Goal: Information Seeking & Learning: Learn about a topic

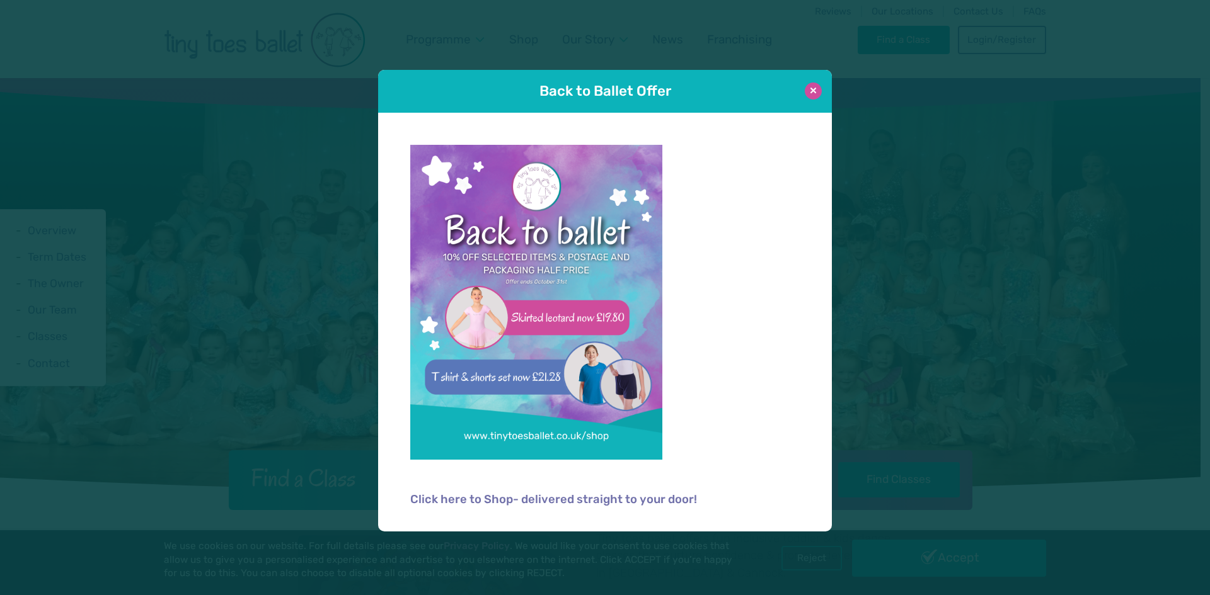
click at [814, 94] on button at bounding box center [813, 91] width 17 height 17
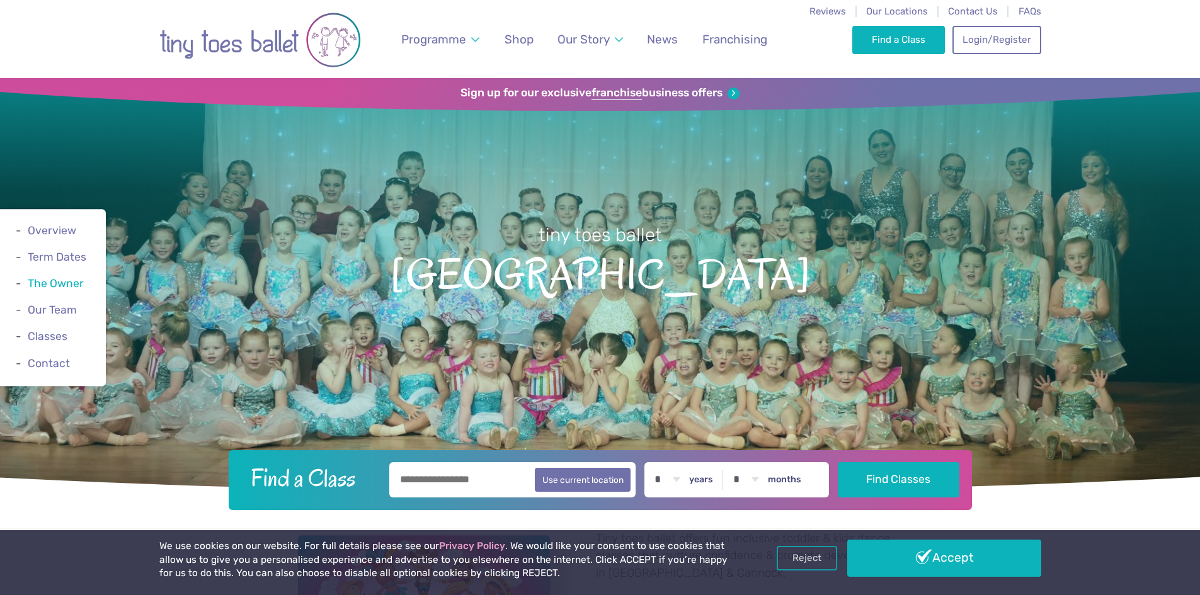
click at [58, 280] on link "The Owner" at bounding box center [56, 283] width 56 height 13
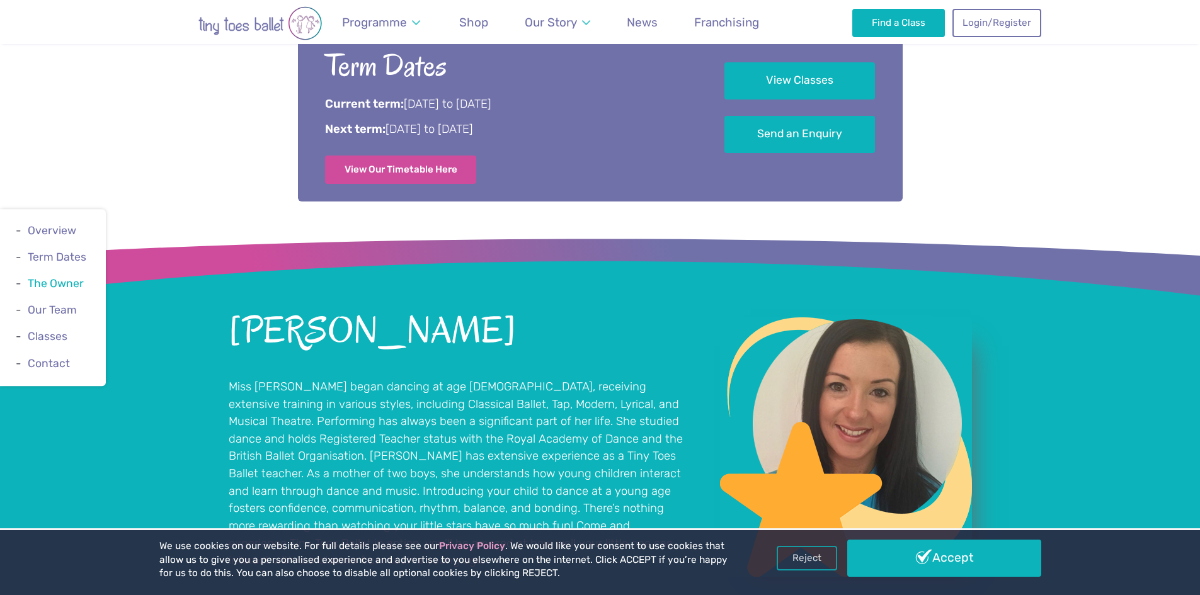
scroll to position [1154, 0]
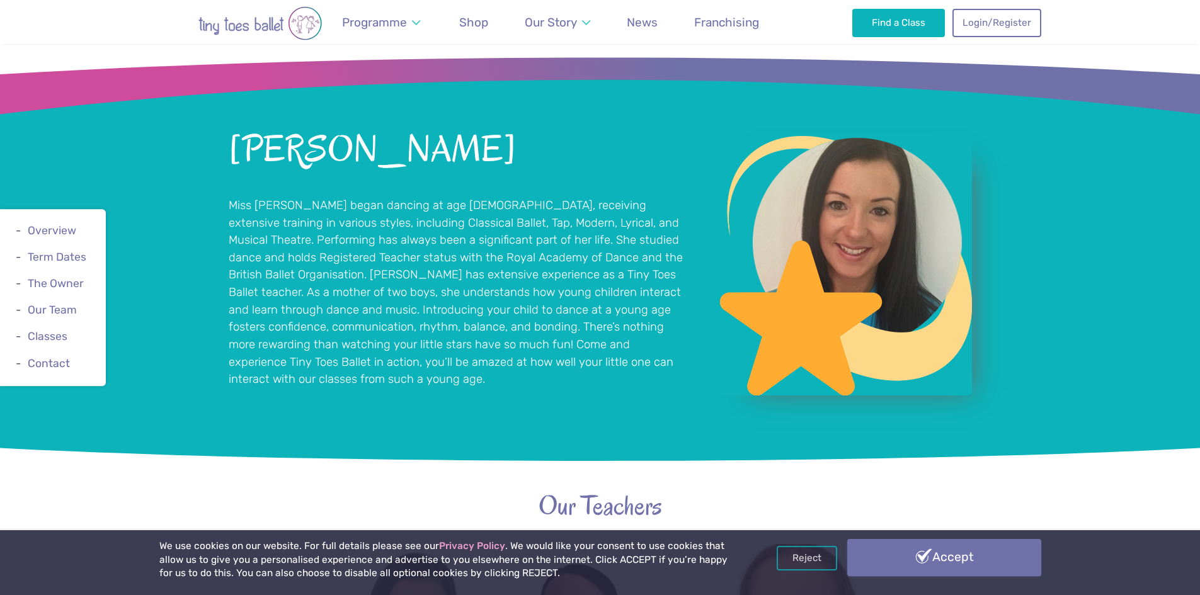
click at [899, 553] on link "Accept" at bounding box center [944, 557] width 194 height 37
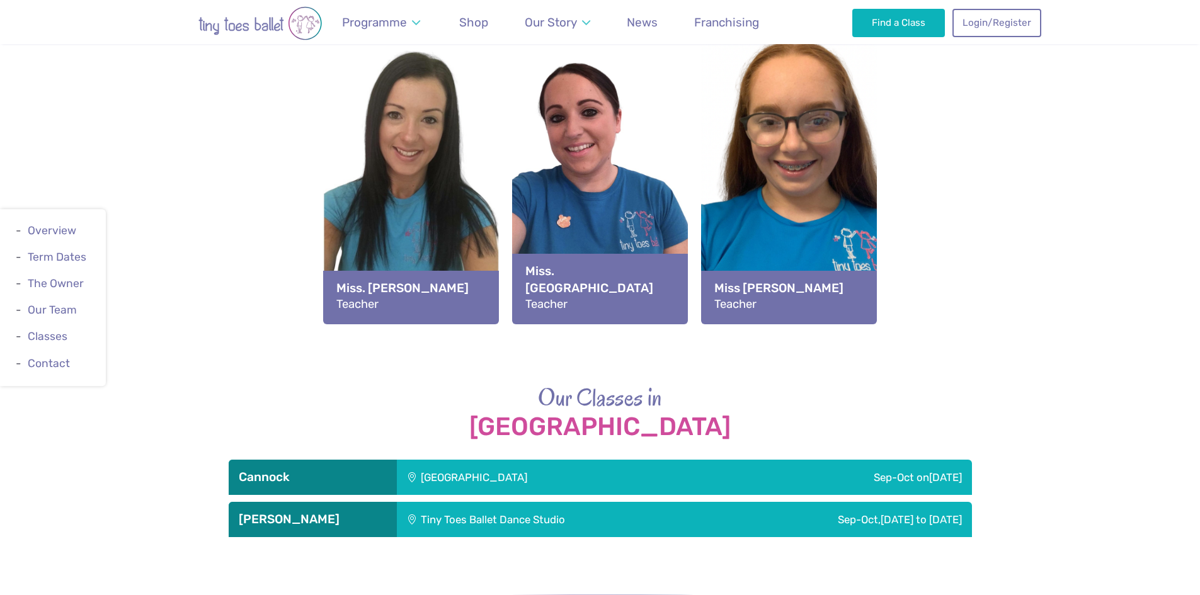
scroll to position [1658, 0]
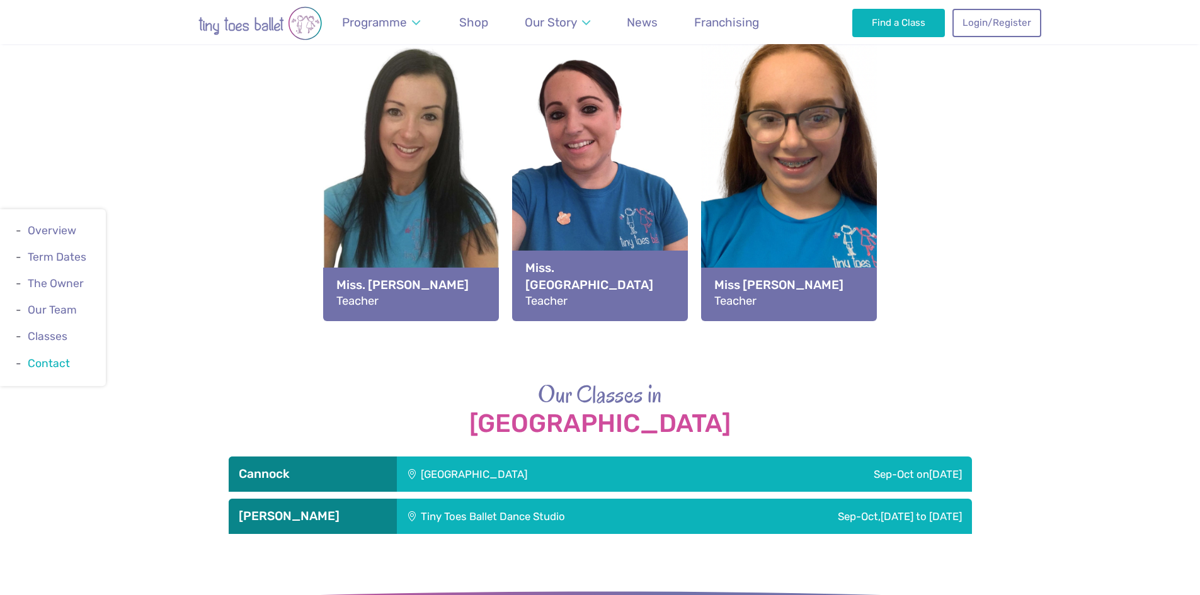
click at [54, 367] on link "Contact" at bounding box center [49, 363] width 42 height 13
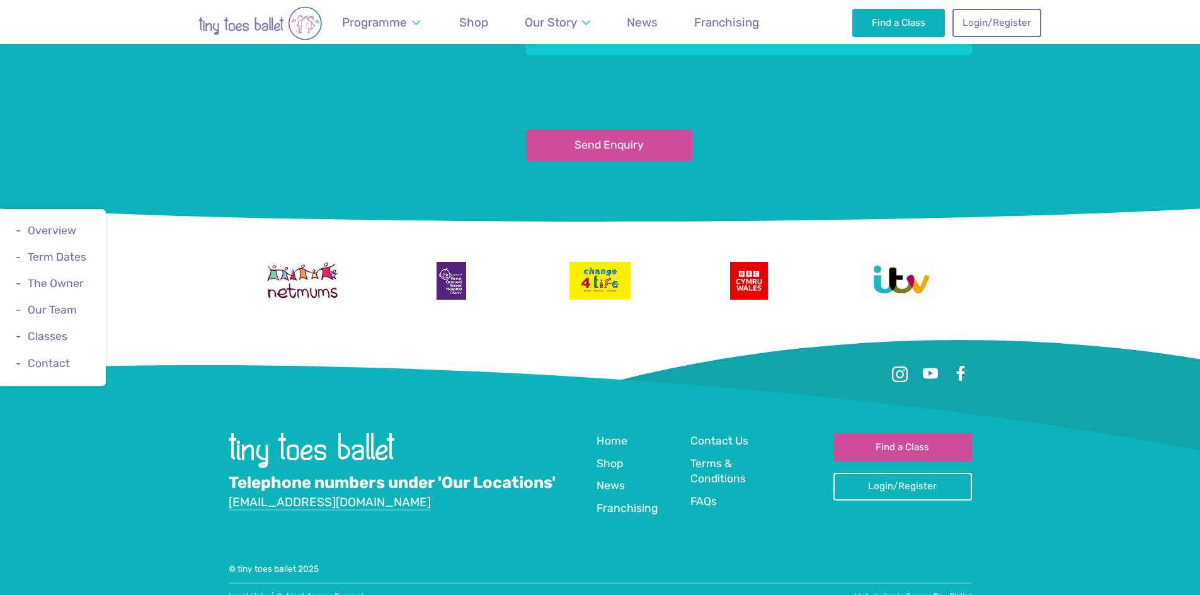
scroll to position [2767, 0]
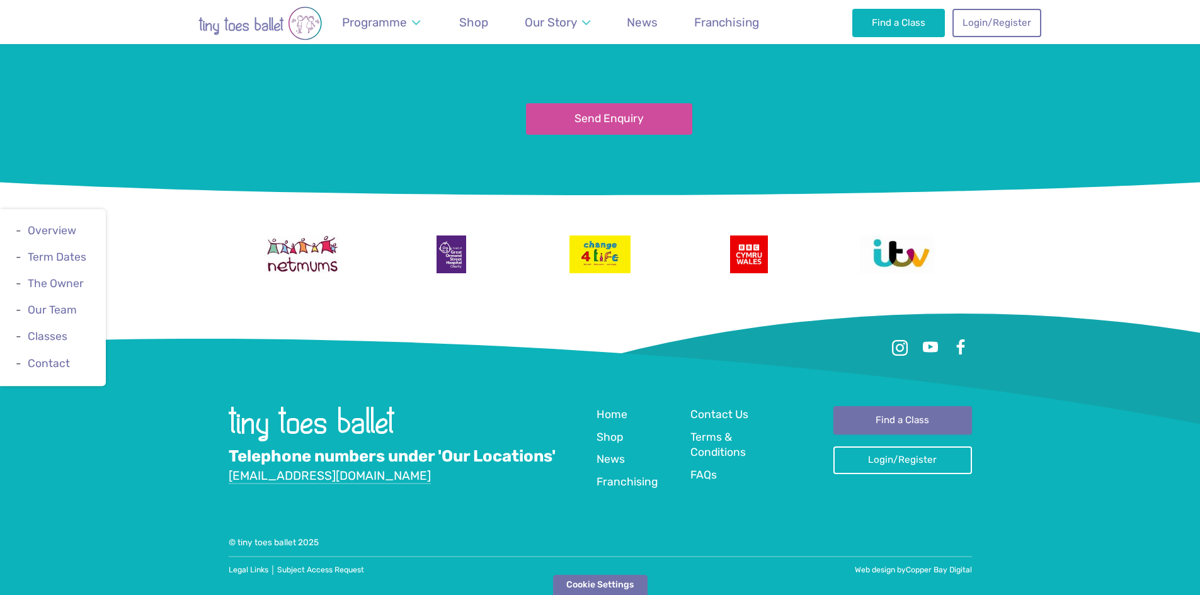
click at [912, 426] on link "Find a Class" at bounding box center [903, 420] width 139 height 28
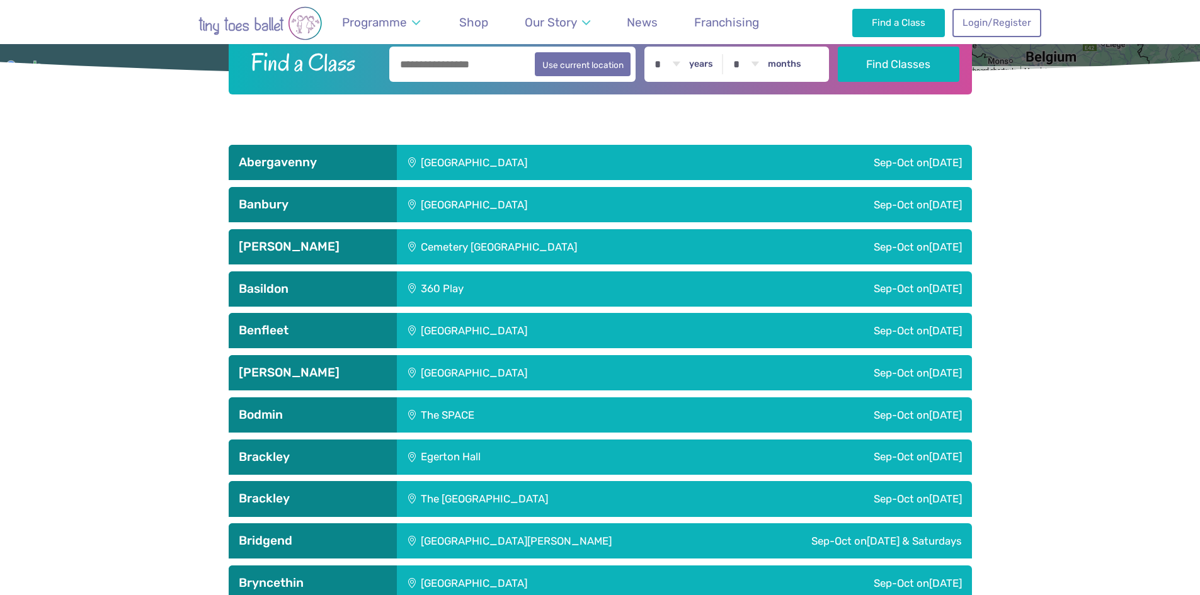
scroll to position [504, 0]
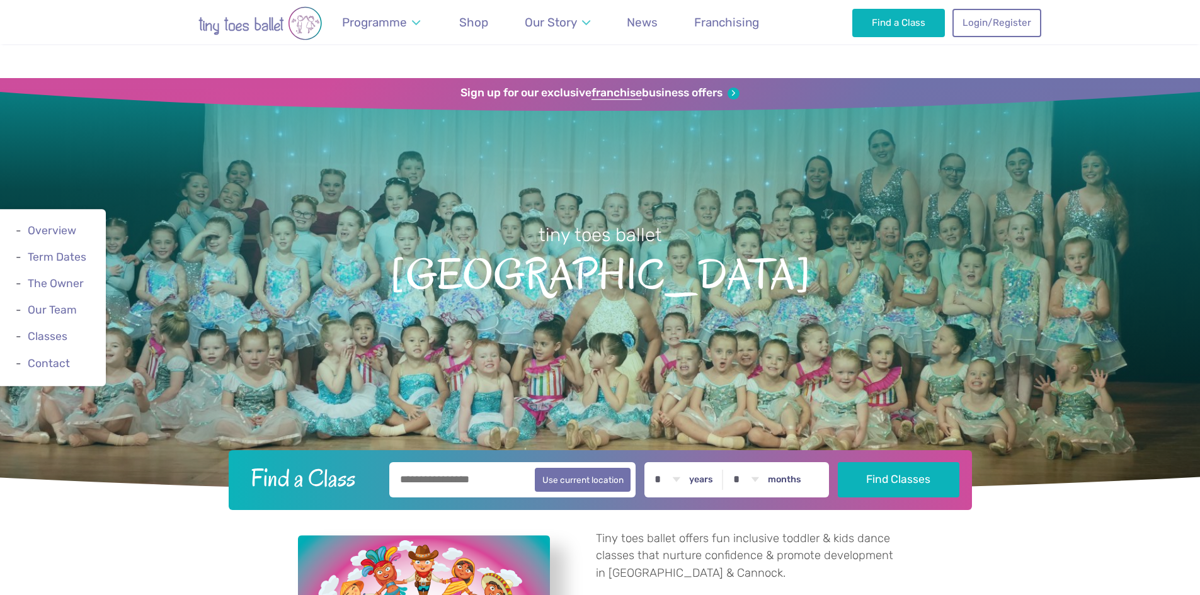
scroll to position [2767, 0]
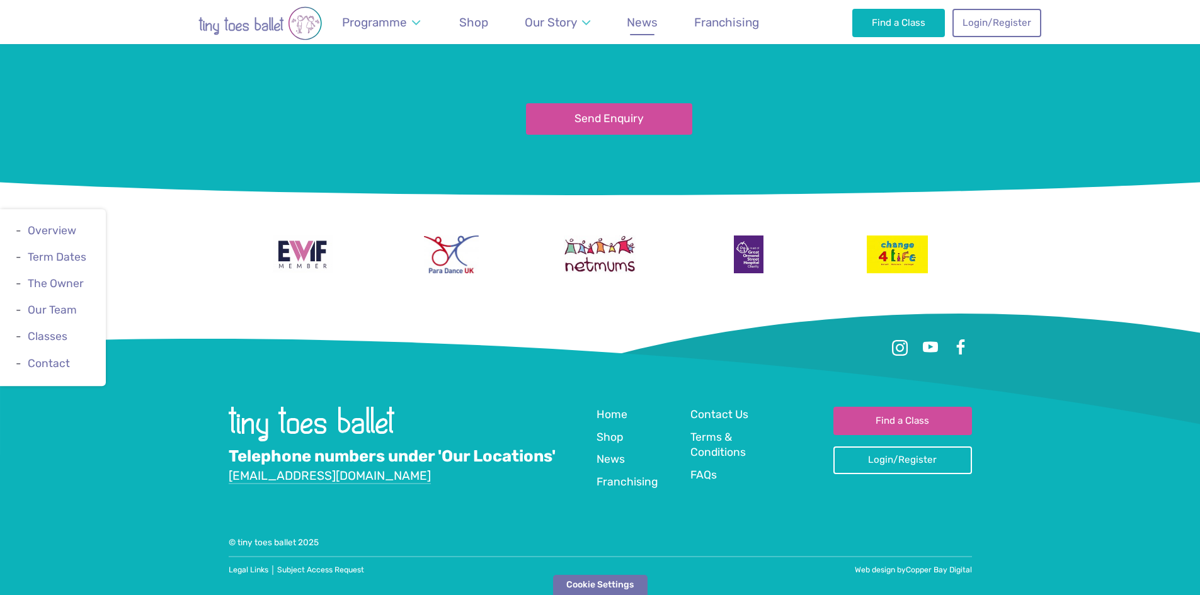
click at [638, 25] on span "News" at bounding box center [642, 22] width 31 height 14
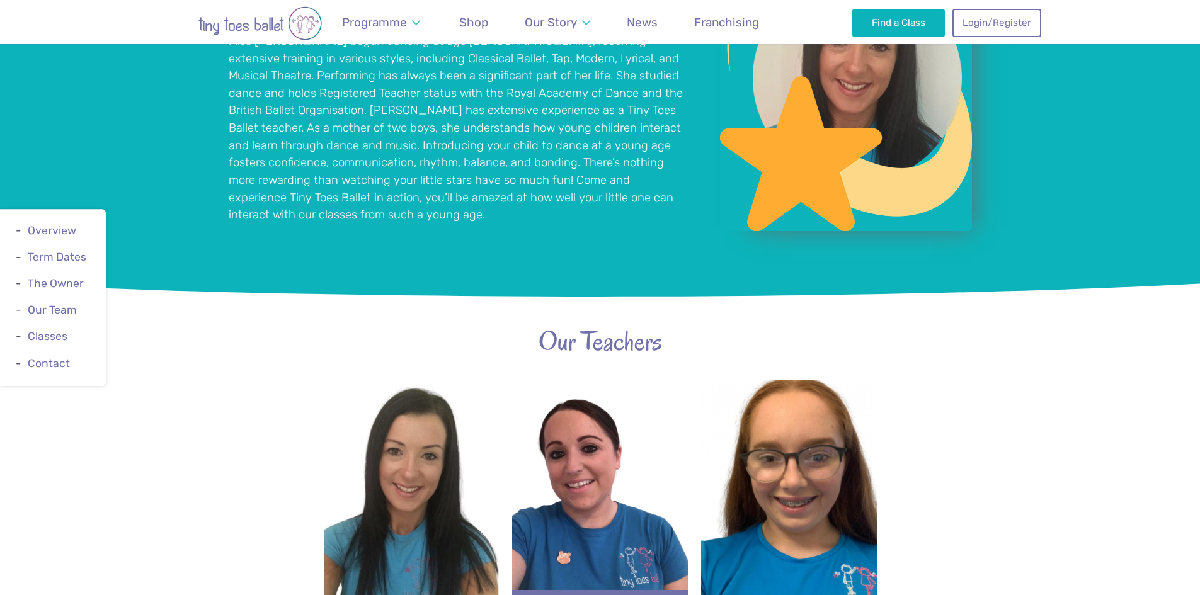
scroll to position [1066, 0]
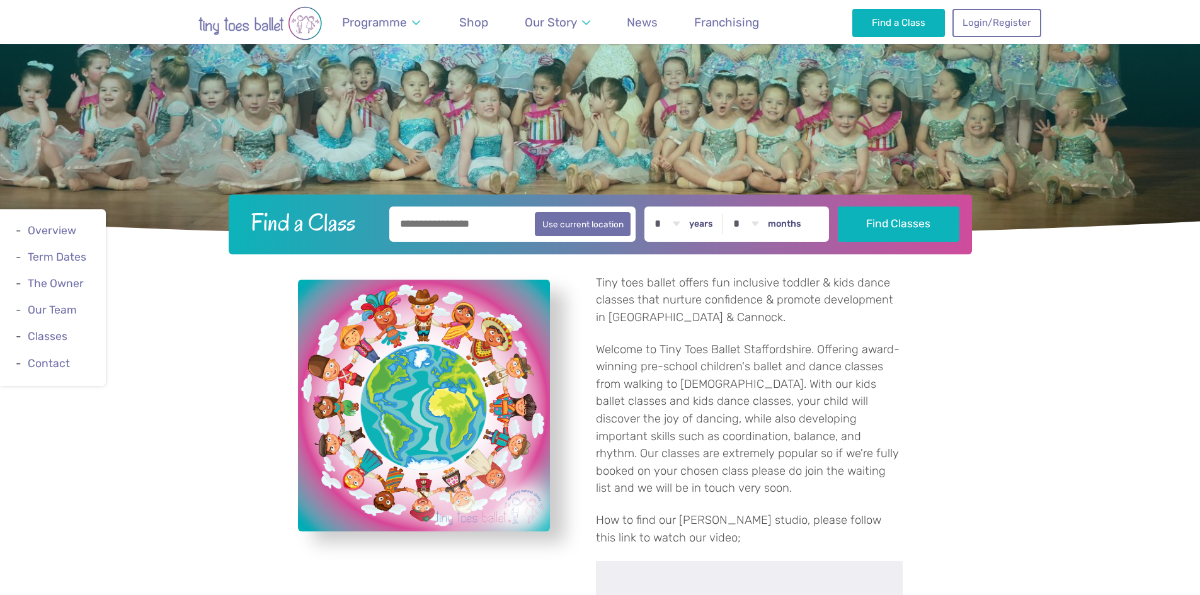
scroll to position [315, 0]
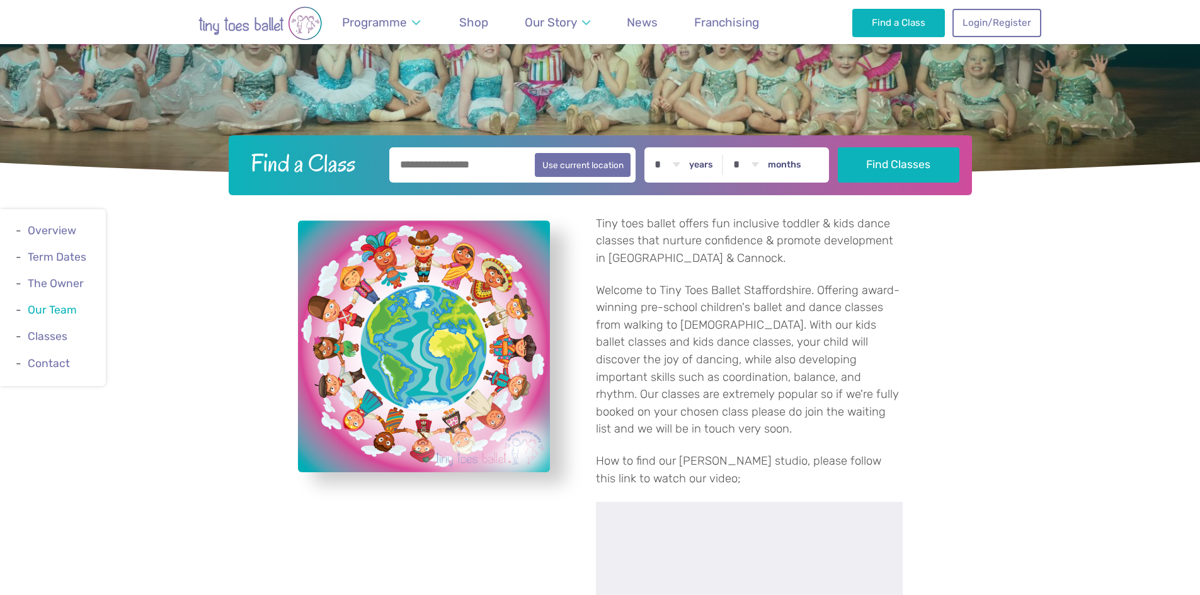
click at [62, 314] on link "Our Team" at bounding box center [52, 310] width 49 height 13
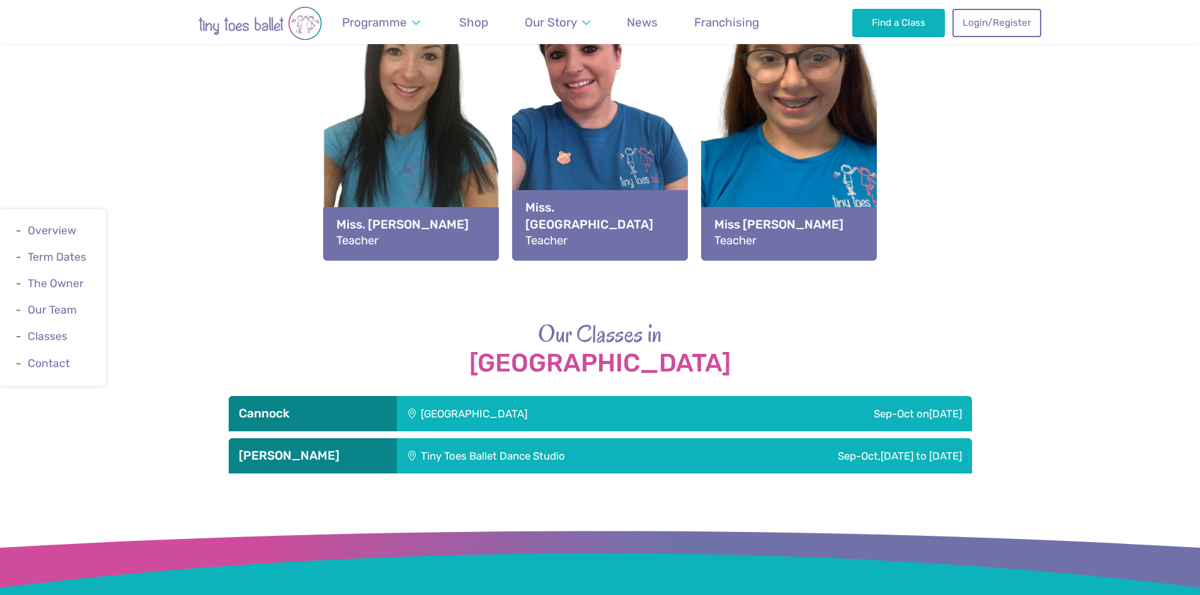
scroll to position [1781, 0]
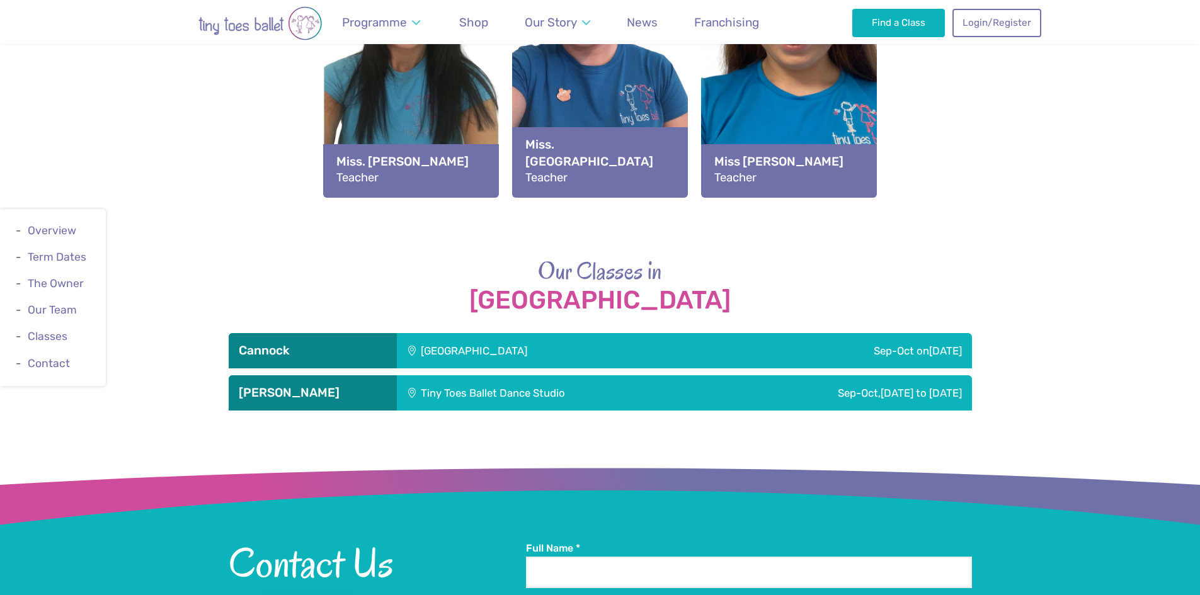
click at [473, 394] on div "Tiny Toes Ballet Dance Studio" at bounding box center [556, 393] width 318 height 35
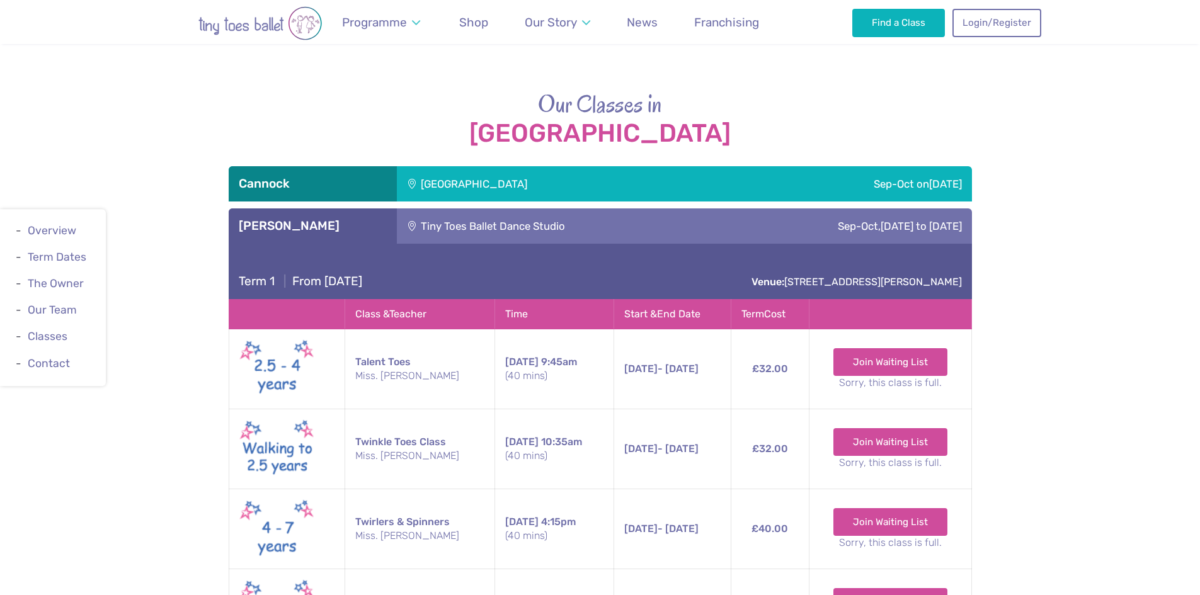
scroll to position [1970, 0]
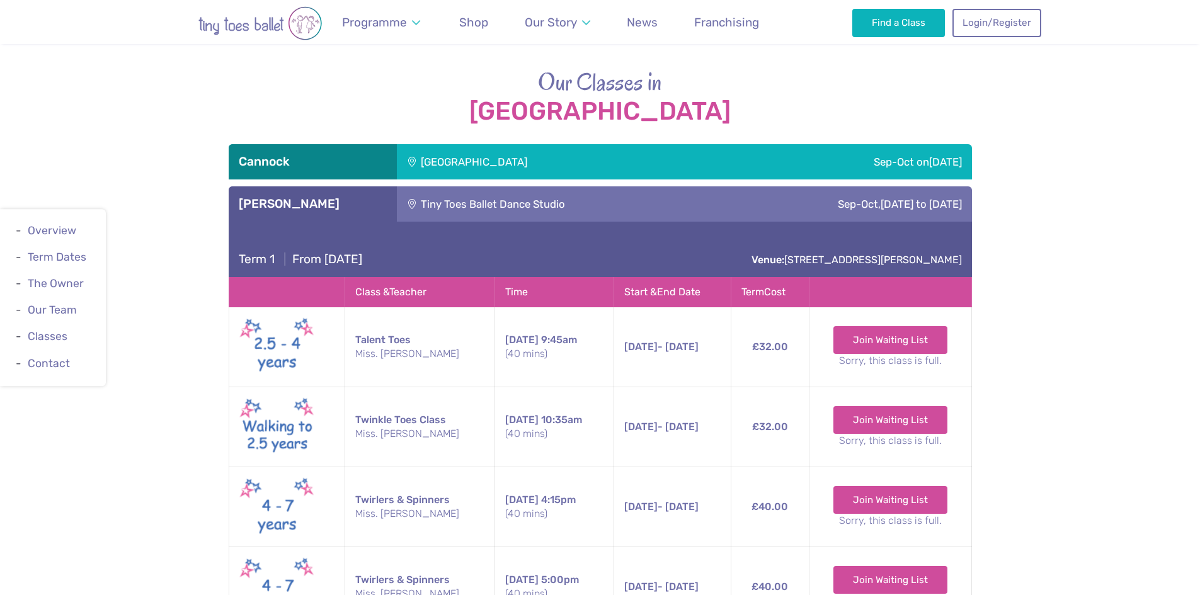
click at [750, 168] on div "Sep-Oct [DATE]" at bounding box center [847, 161] width 250 height 35
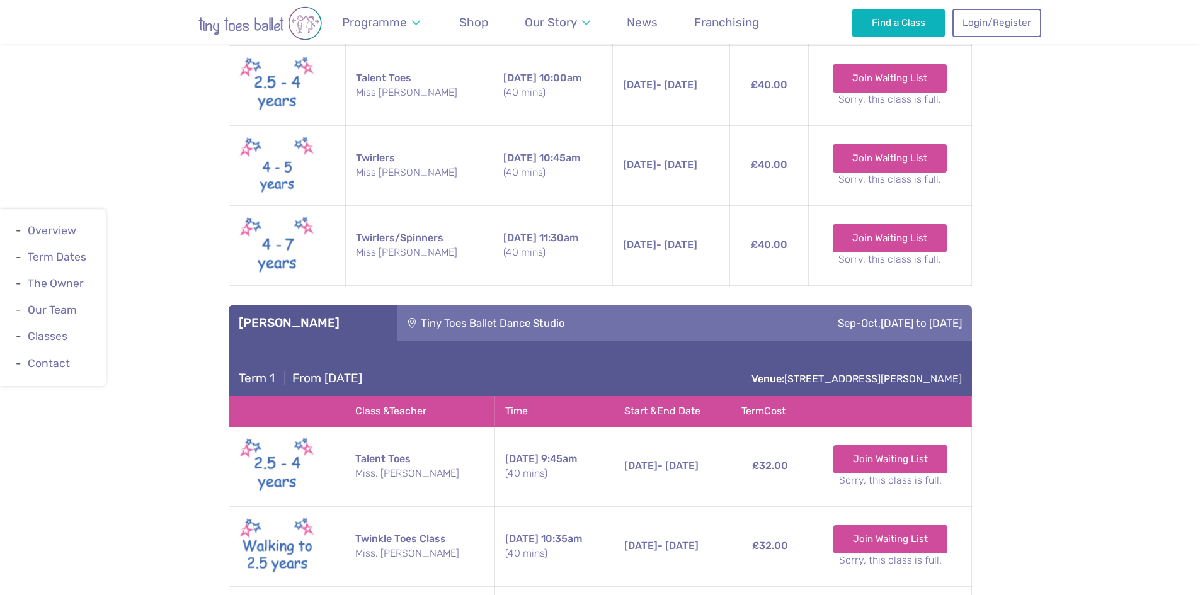
scroll to position [2411, 0]
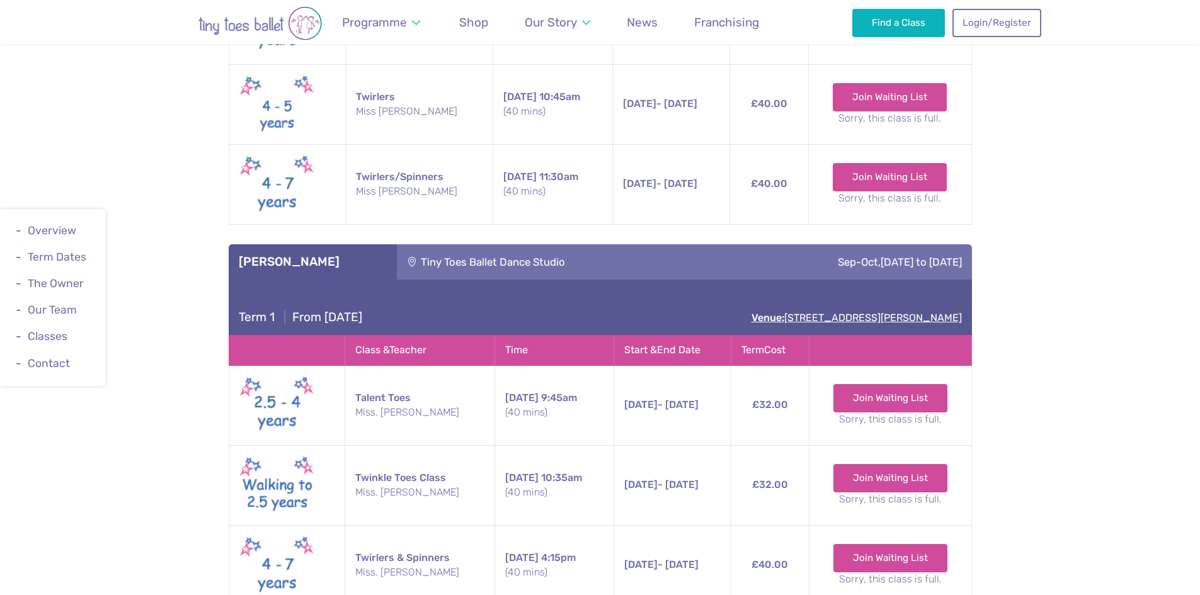
click at [752, 317] on link "Venue: [STREET_ADDRESS][PERSON_NAME]" at bounding box center [857, 318] width 210 height 12
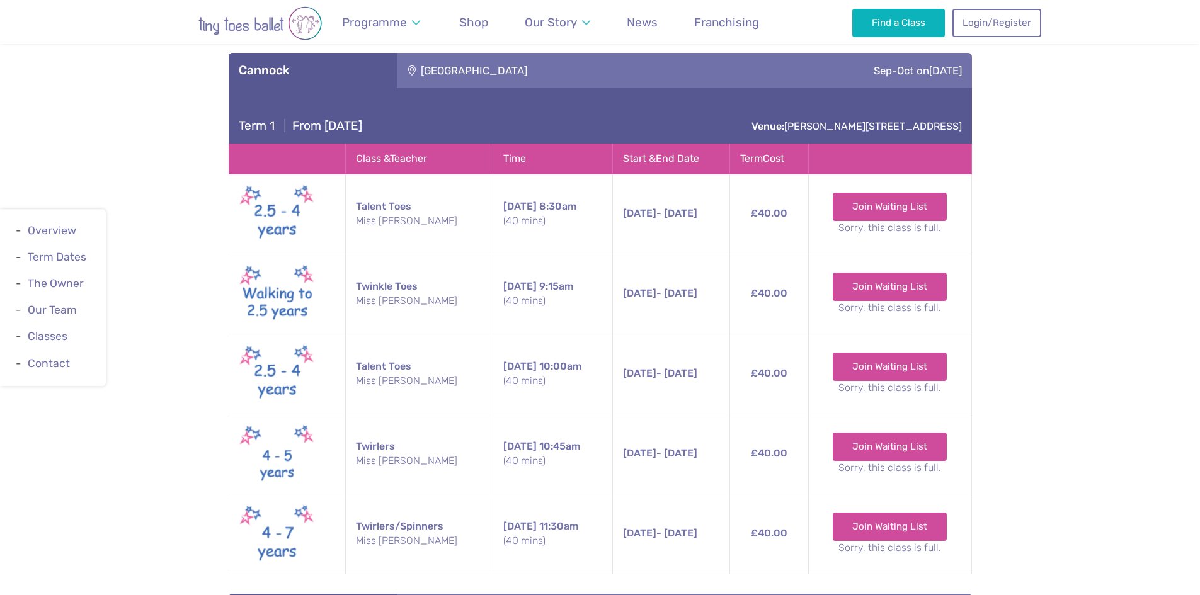
scroll to position [1970, 0]
